Goal: Contribute content

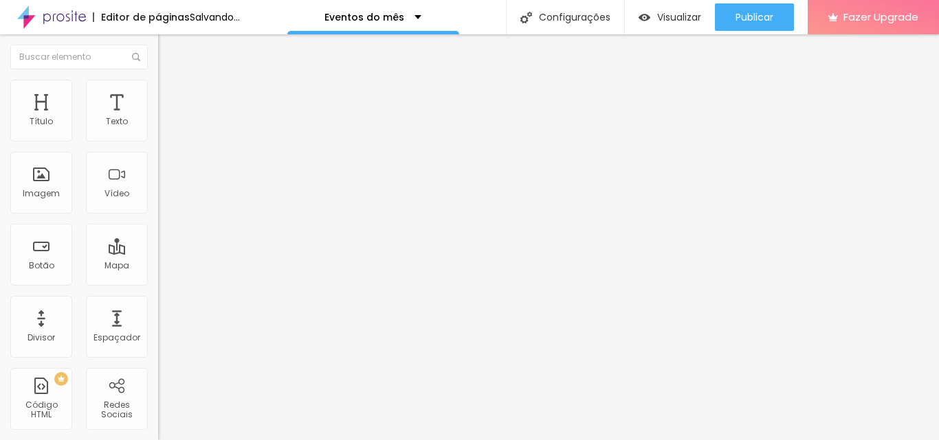
click at [158, 118] on span "Adicionar imagem" at bounding box center [202, 113] width 89 height 12
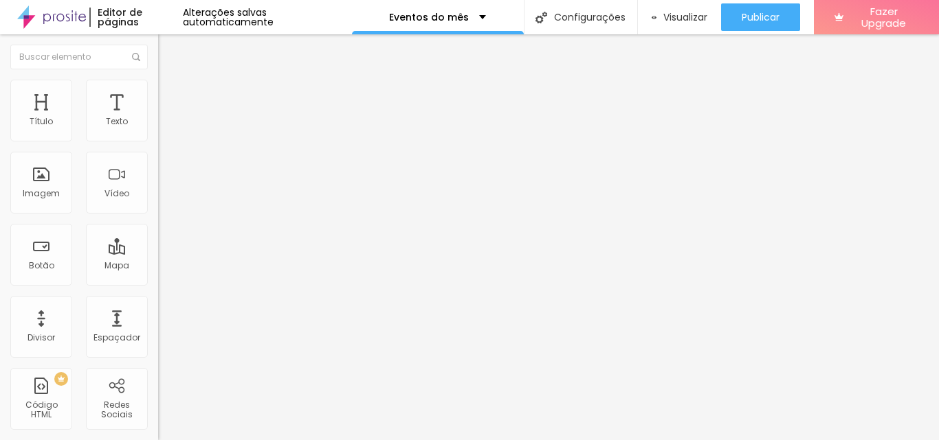
drag, startPoint x: 69, startPoint y: 368, endPoint x: 1, endPoint y: 368, distance: 68.0
click at [158, 314] on div "Trocar imagem Descrição da imagem (Alt) Alinhamento Proporção Original Cinema 1…" at bounding box center [237, 210] width 158 height 207
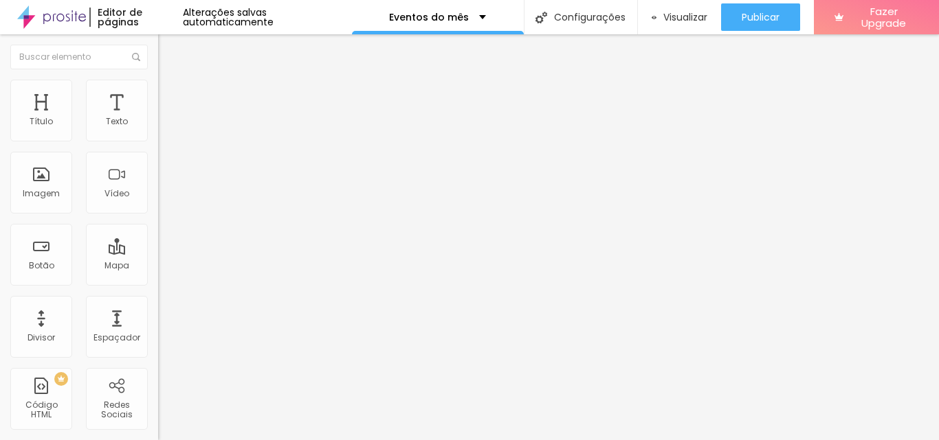
paste input "[DOMAIN_NAME][URL]"
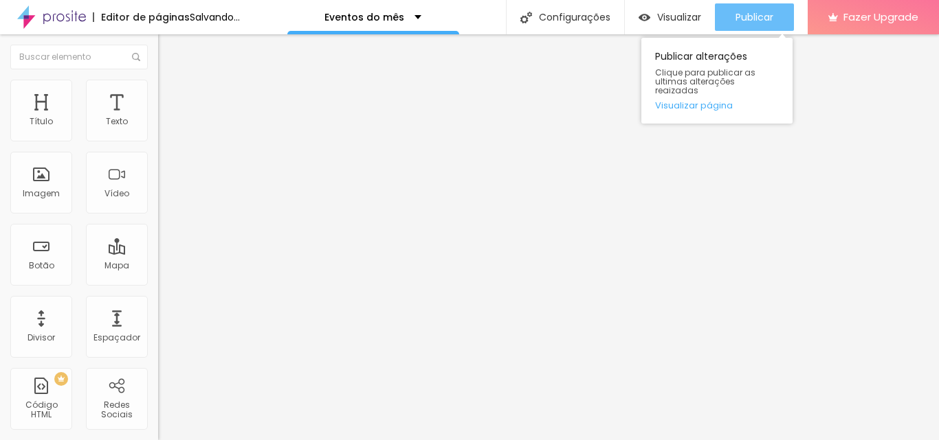
type input "[URL][DOMAIN_NAME]"
click at [758, 16] on span "Publicar" at bounding box center [754, 17] width 38 height 11
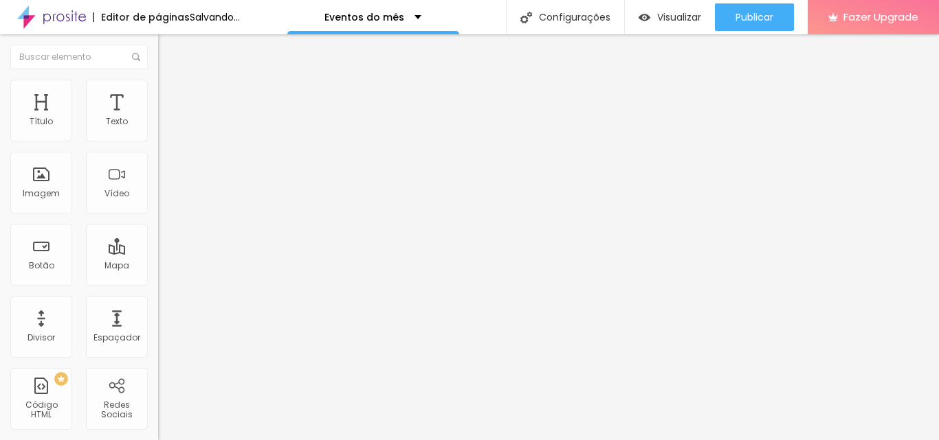
click at [158, 118] on span "Adicionar imagem" at bounding box center [202, 113] width 89 height 12
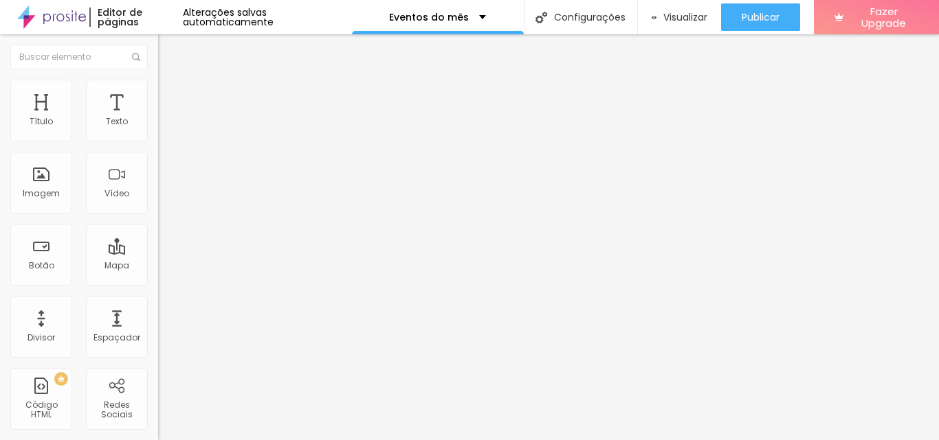
drag, startPoint x: 69, startPoint y: 374, endPoint x: 1, endPoint y: 374, distance: 68.0
click at [158, 314] on div "Trocar imagem Descrição da imagem (Alt) Alinhamento Proporção Original Cinema 1…" at bounding box center [237, 210] width 158 height 207
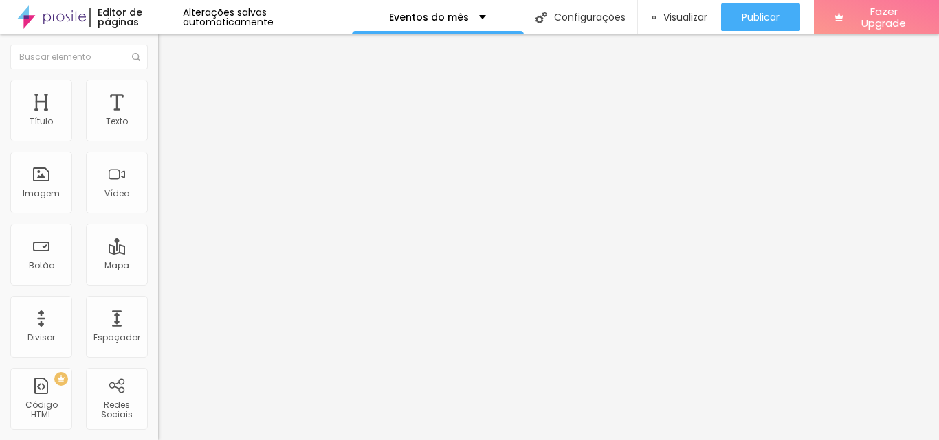
paste input "[DOMAIN_NAME][URL]"
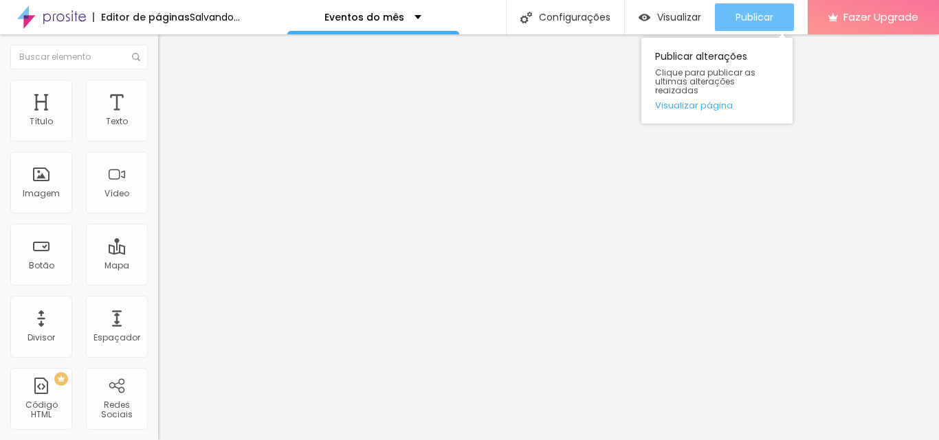
type input "[URL][DOMAIN_NAME]"
click at [755, 17] on span "Publicar" at bounding box center [754, 17] width 38 height 11
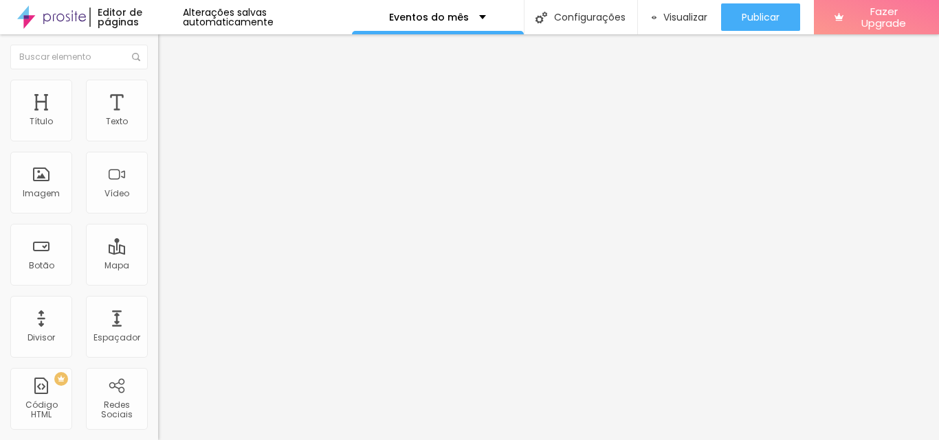
click at [168, 49] on img "button" at bounding box center [173, 50] width 11 height 11
